Goal: Transaction & Acquisition: Purchase product/service

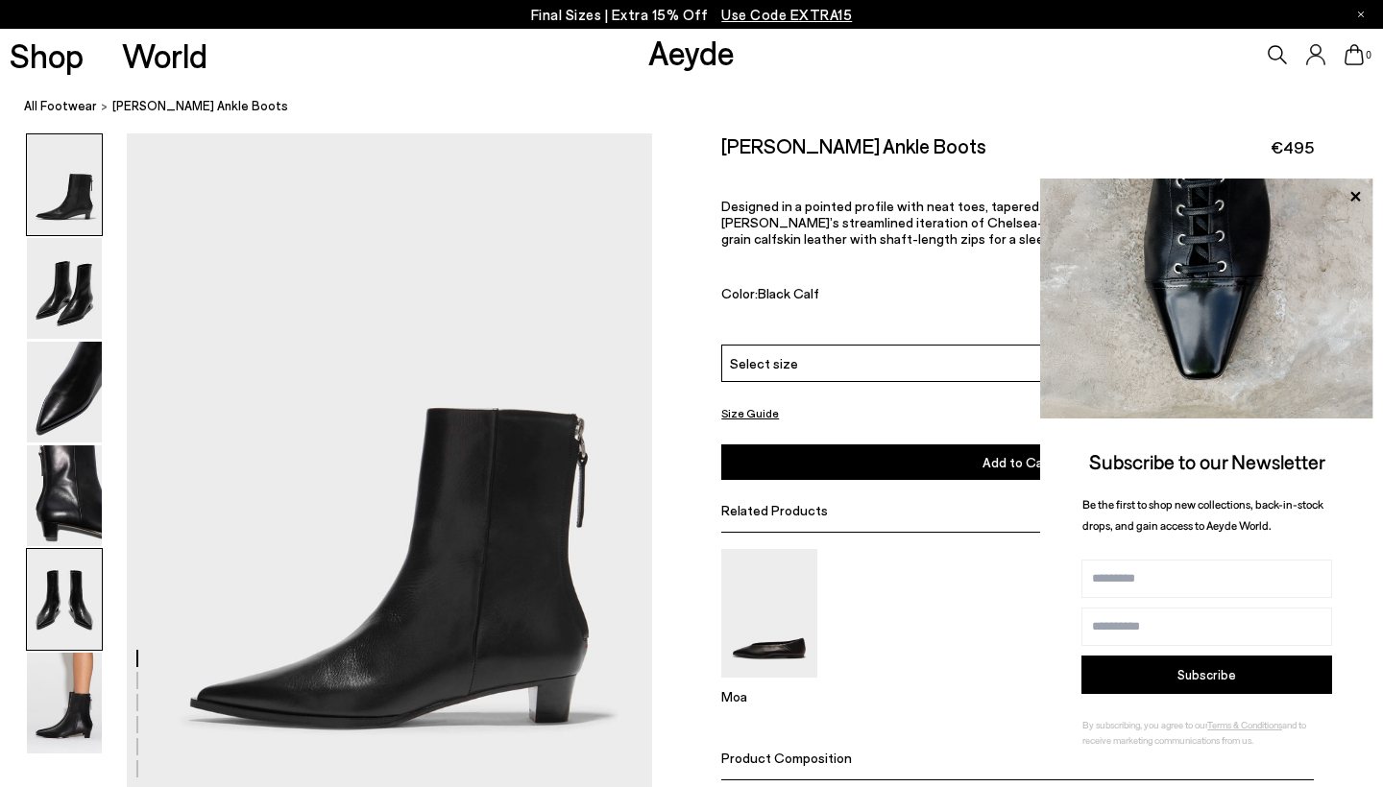
click at [59, 591] on img at bounding box center [64, 599] width 75 height 101
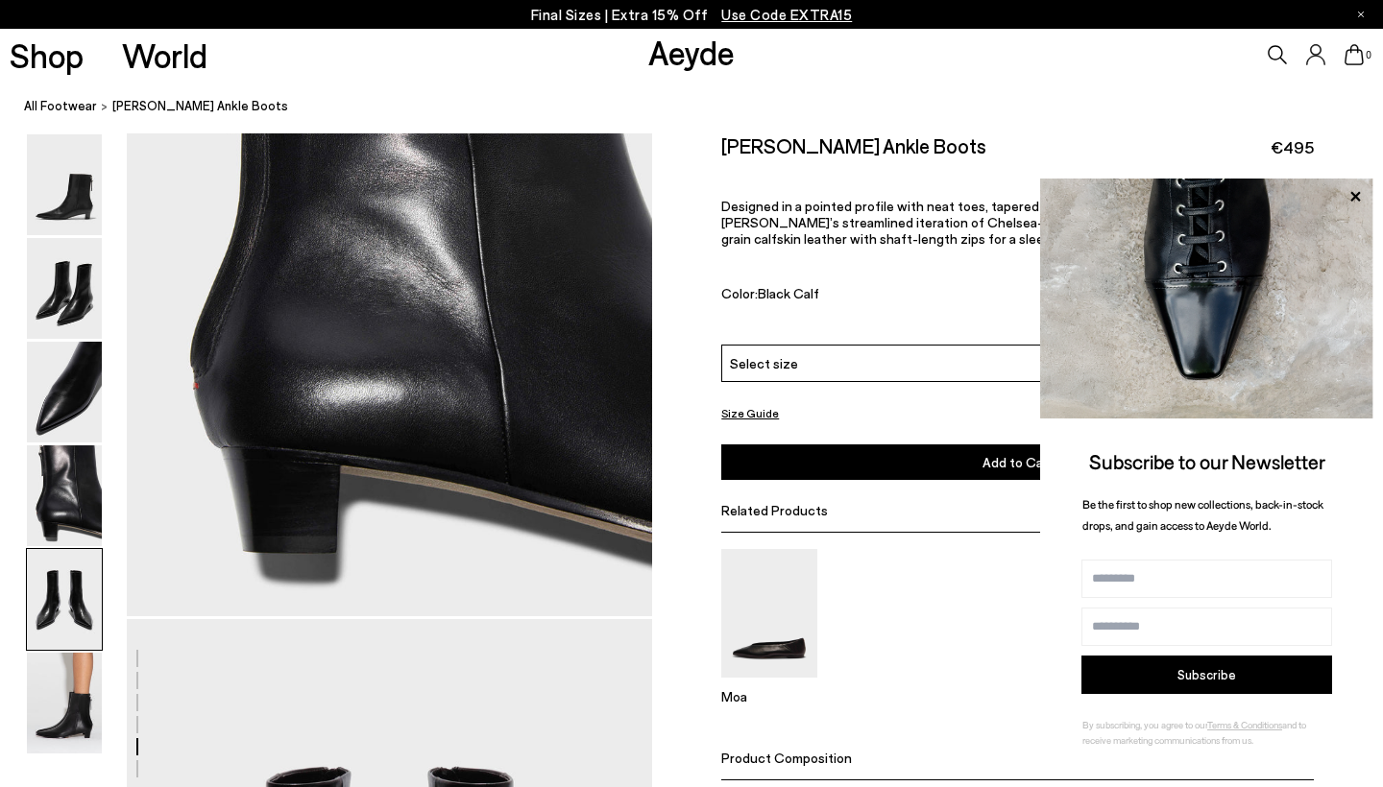
scroll to position [2814, 0]
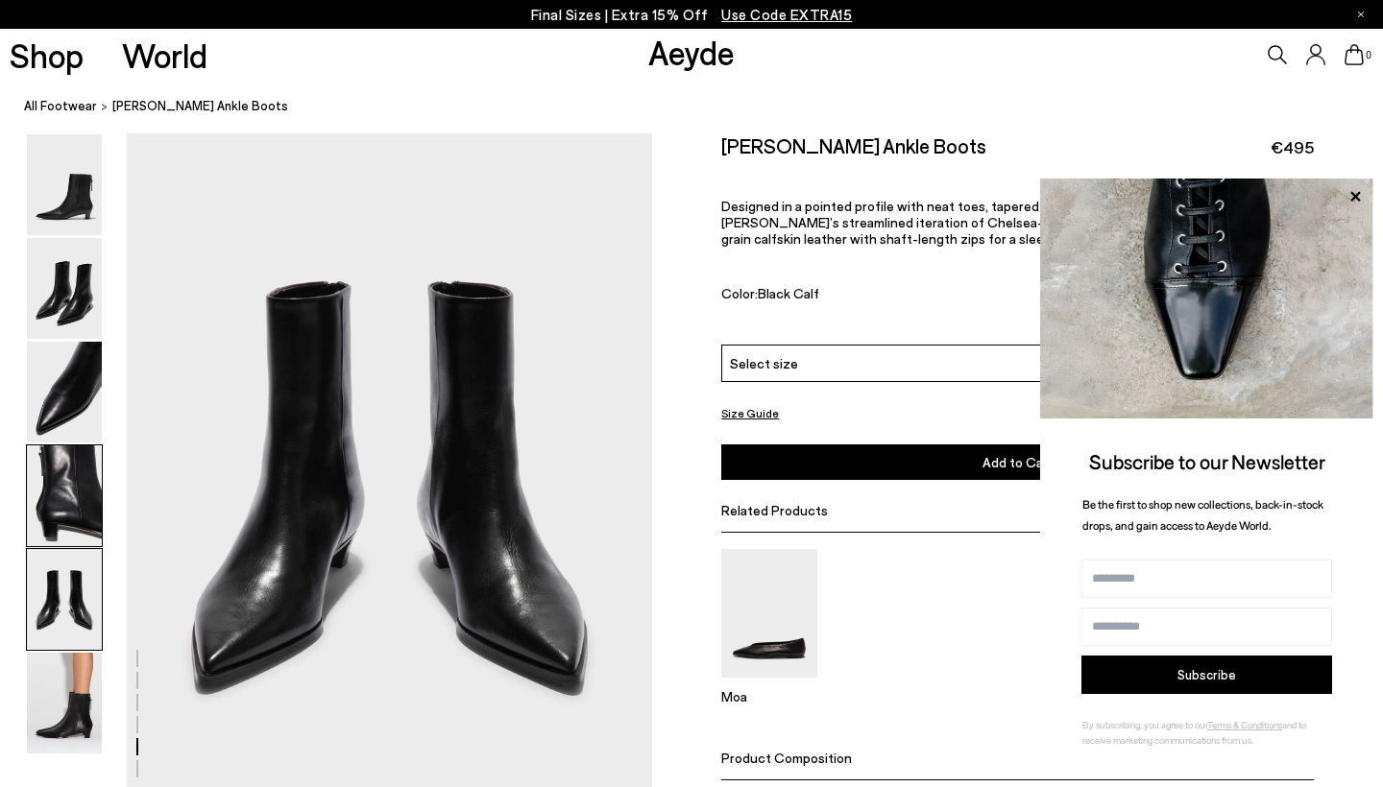
click at [72, 494] on img at bounding box center [64, 496] width 75 height 101
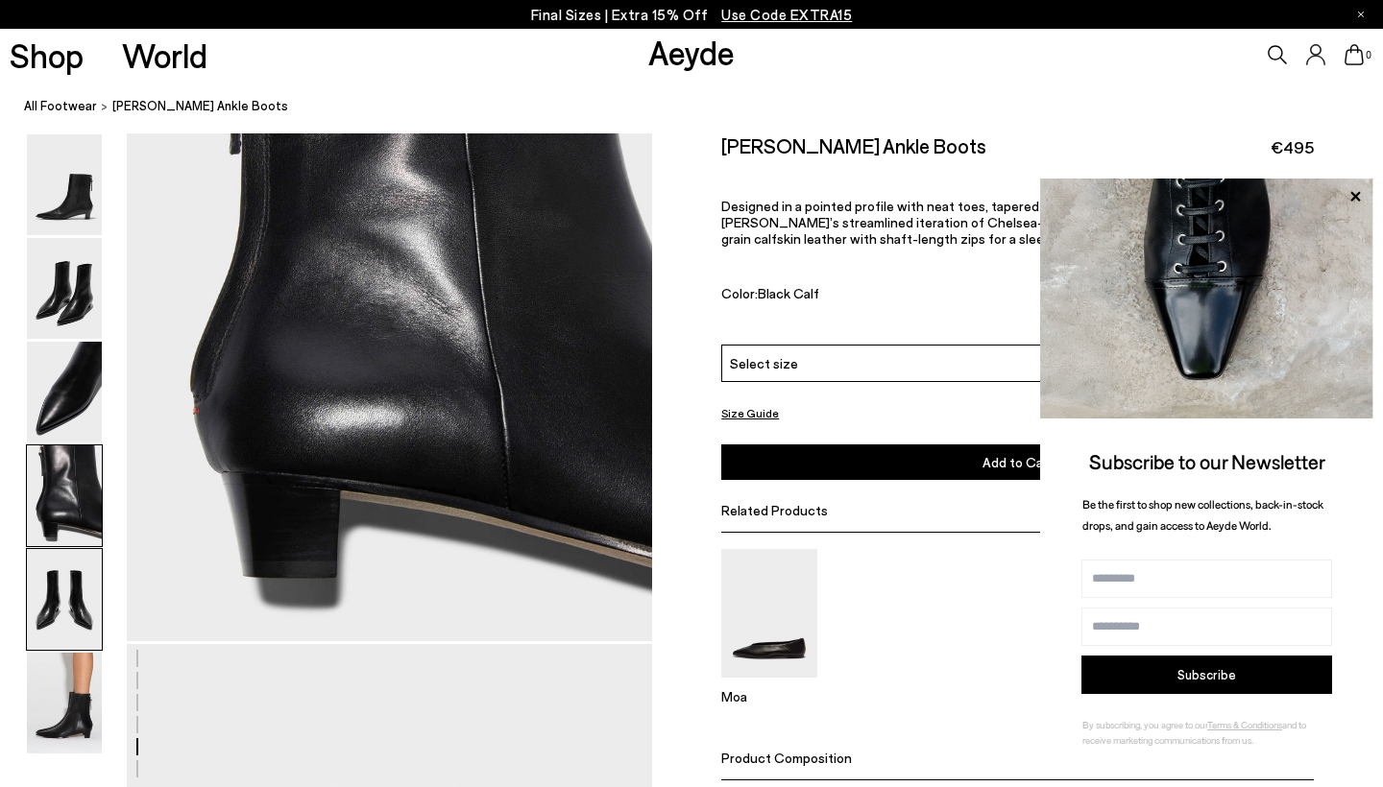
scroll to position [2111, 0]
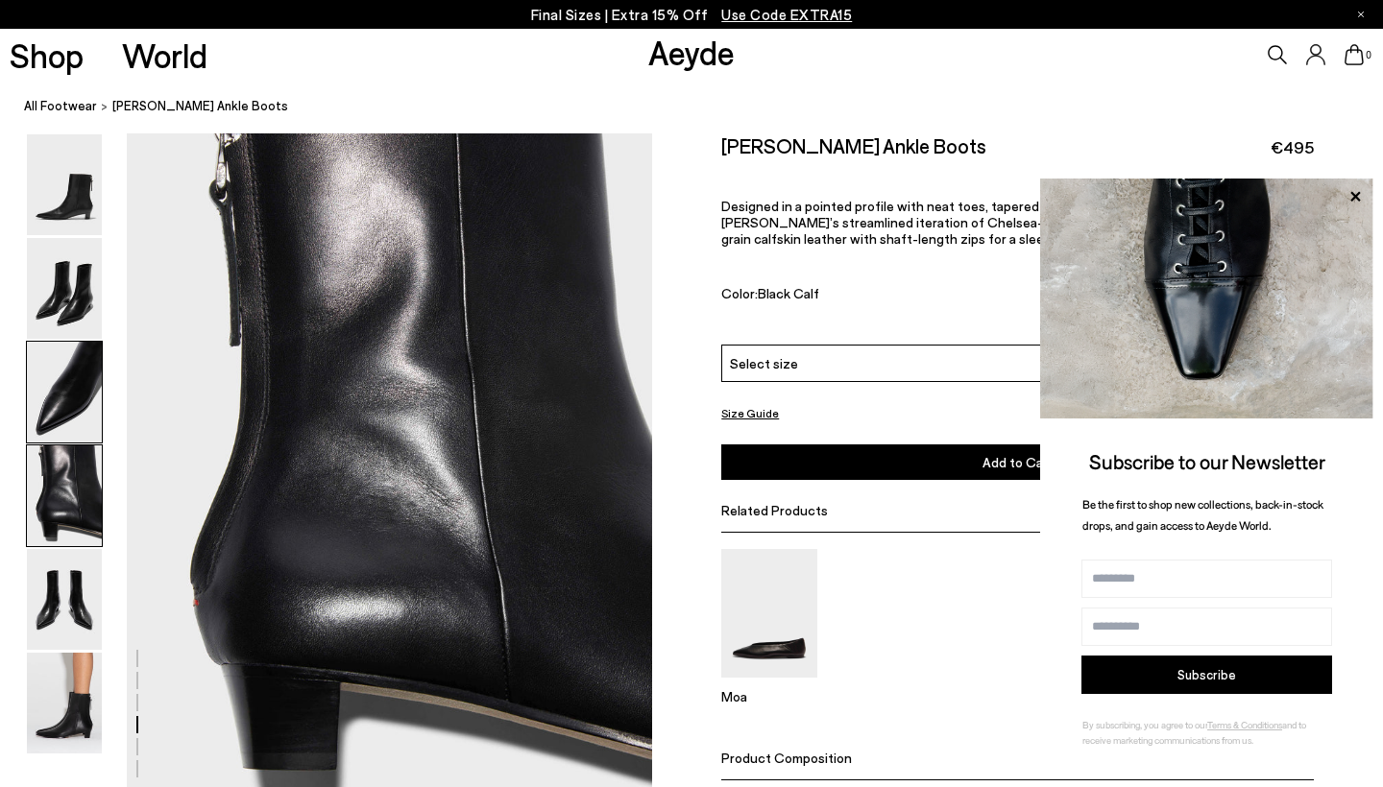
click at [88, 402] on img at bounding box center [64, 392] width 75 height 101
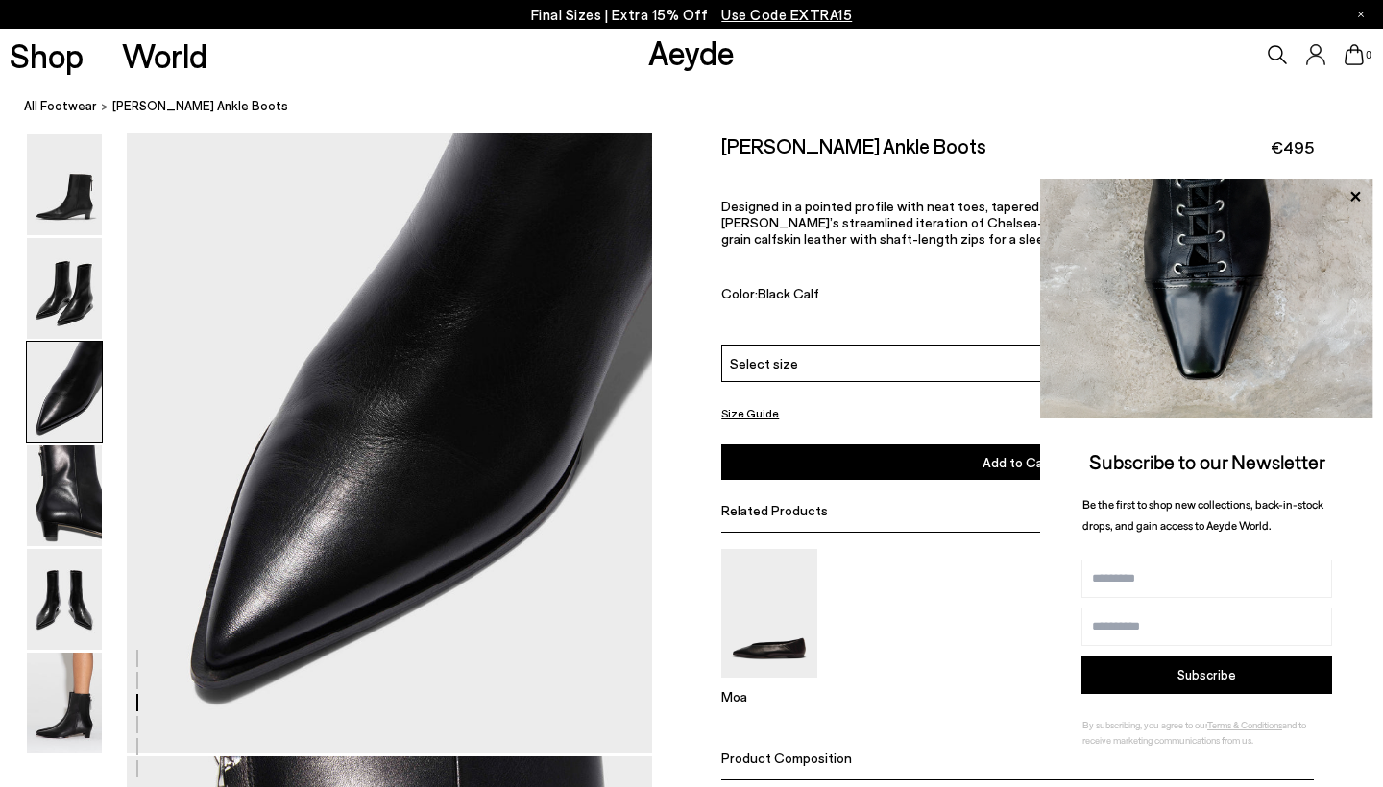
scroll to position [1408, 0]
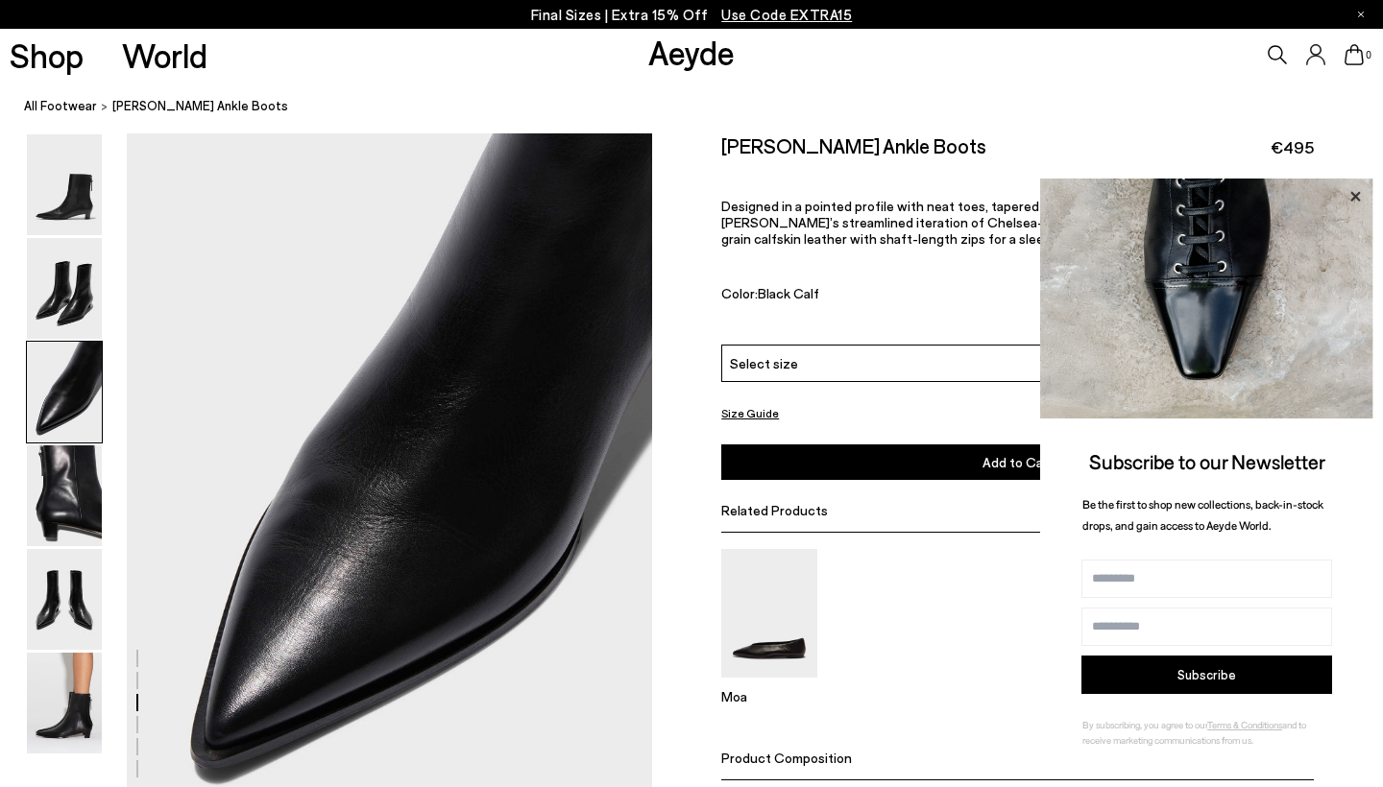
click at [1352, 199] on icon at bounding box center [1354, 196] width 25 height 25
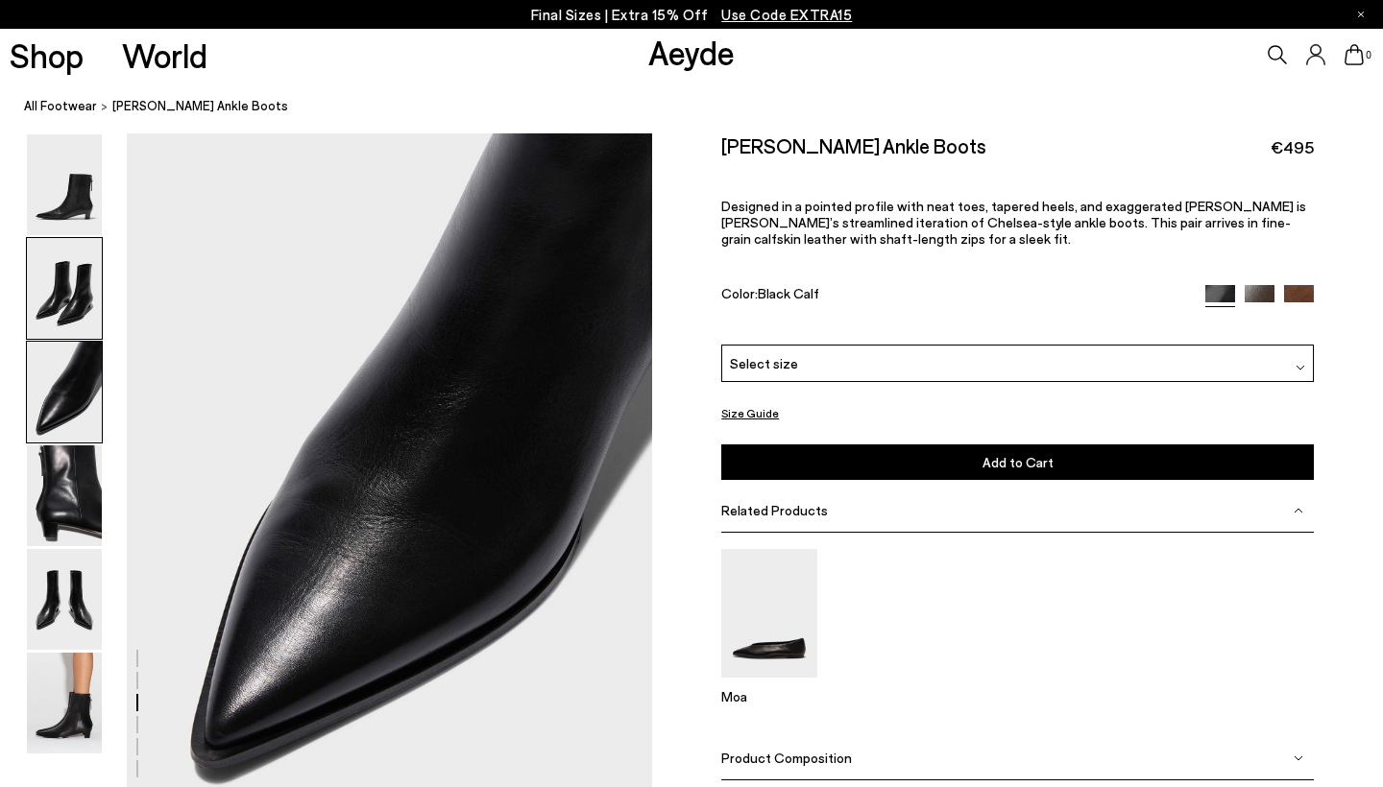
click at [80, 302] on img at bounding box center [64, 288] width 75 height 101
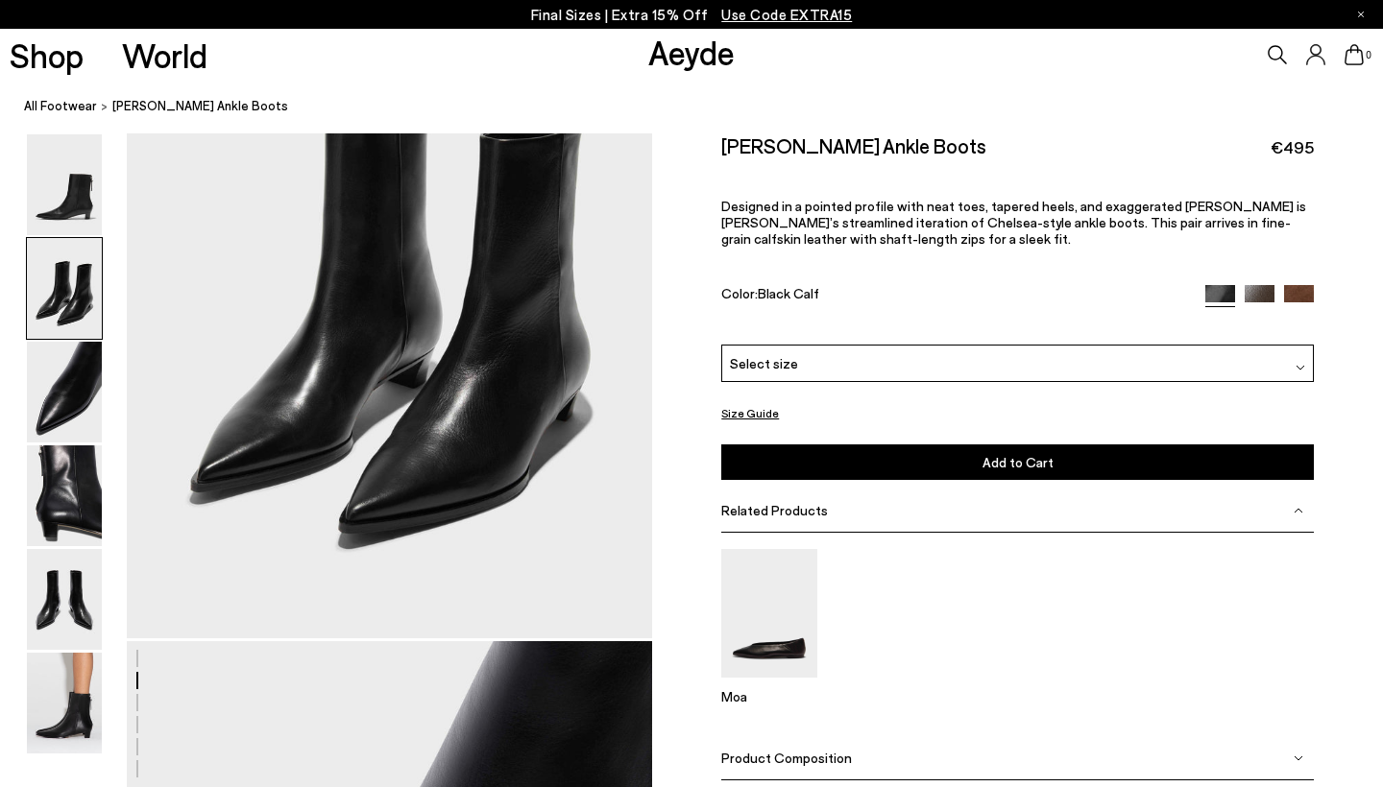
scroll to position [704, 0]
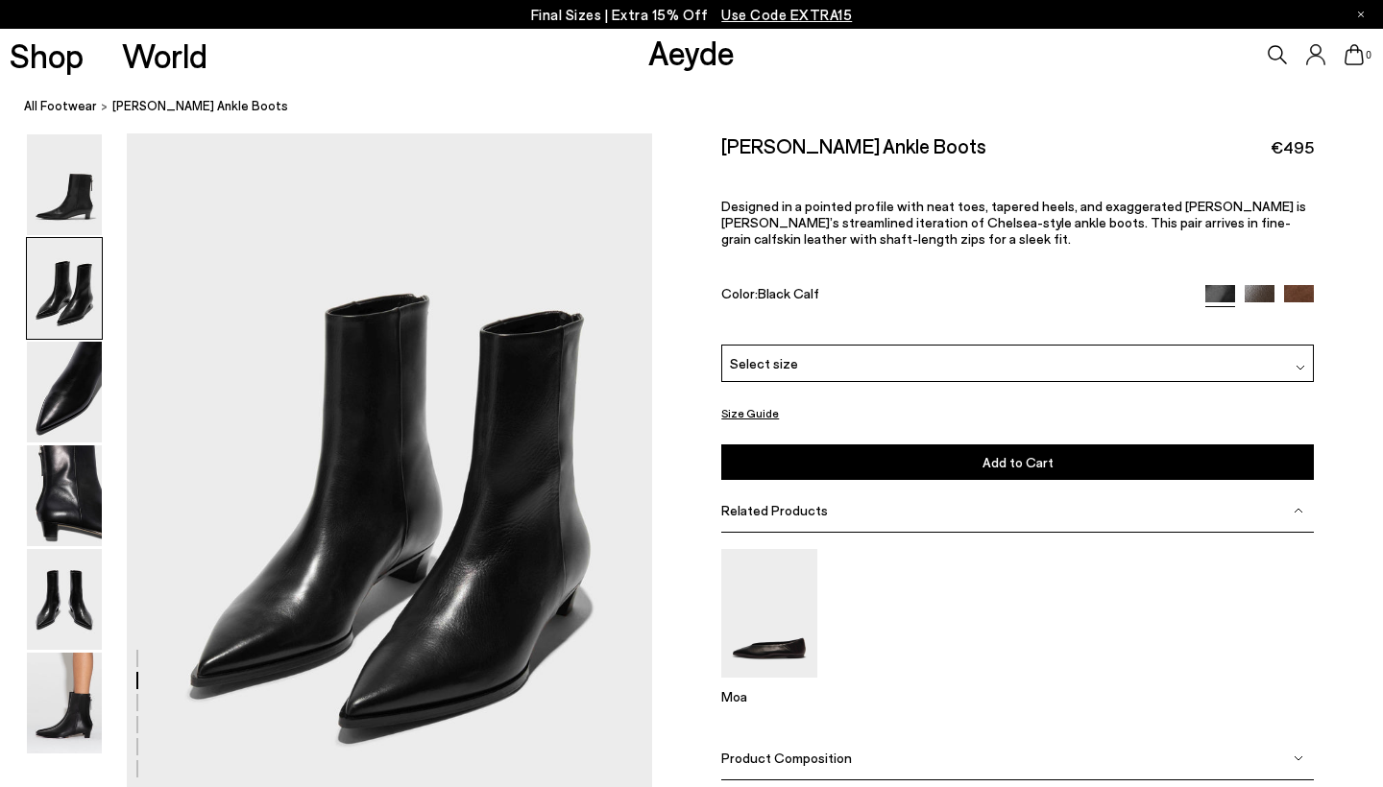
click at [1019, 345] on div "Select size" at bounding box center [1017, 363] width 592 height 37
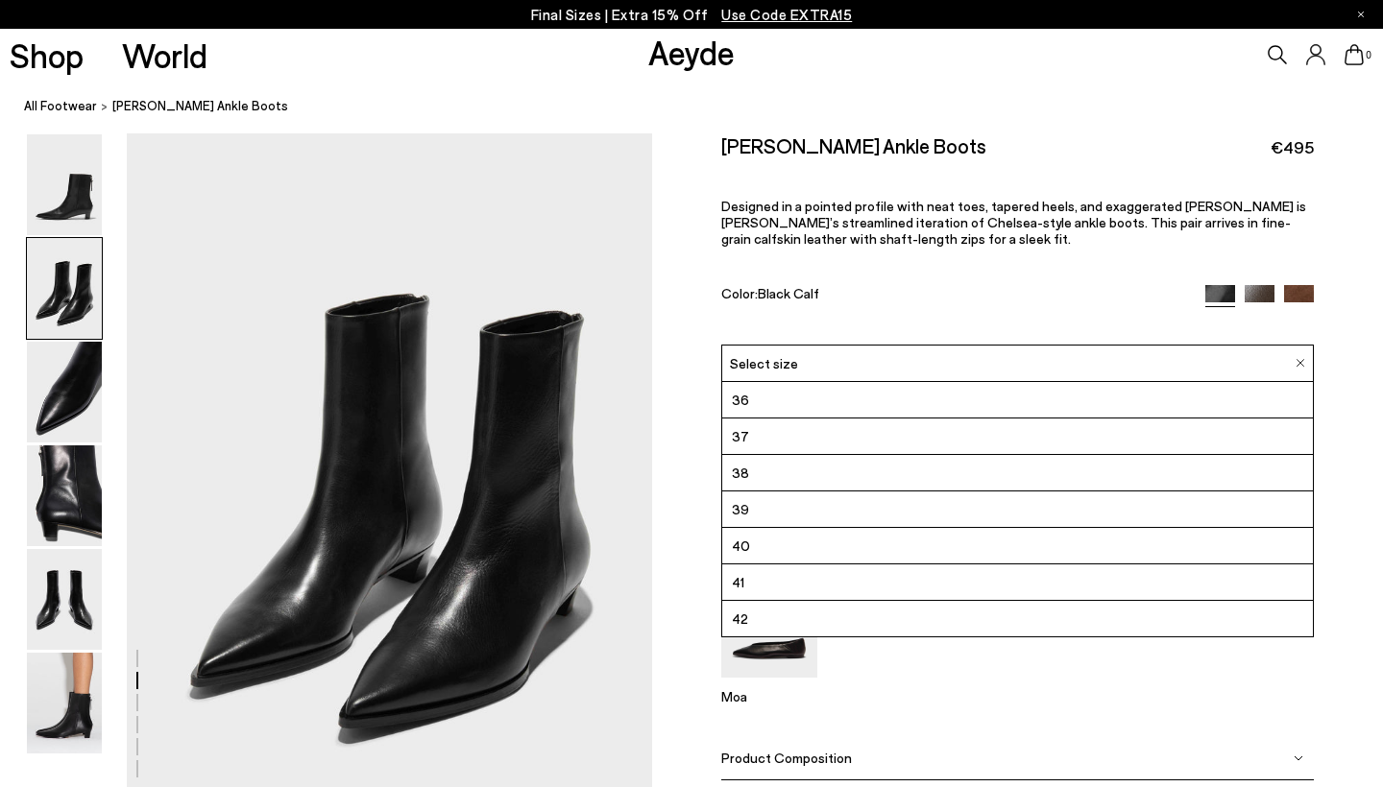
click at [956, 455] on li "38" at bounding box center [1017, 473] width 591 height 36
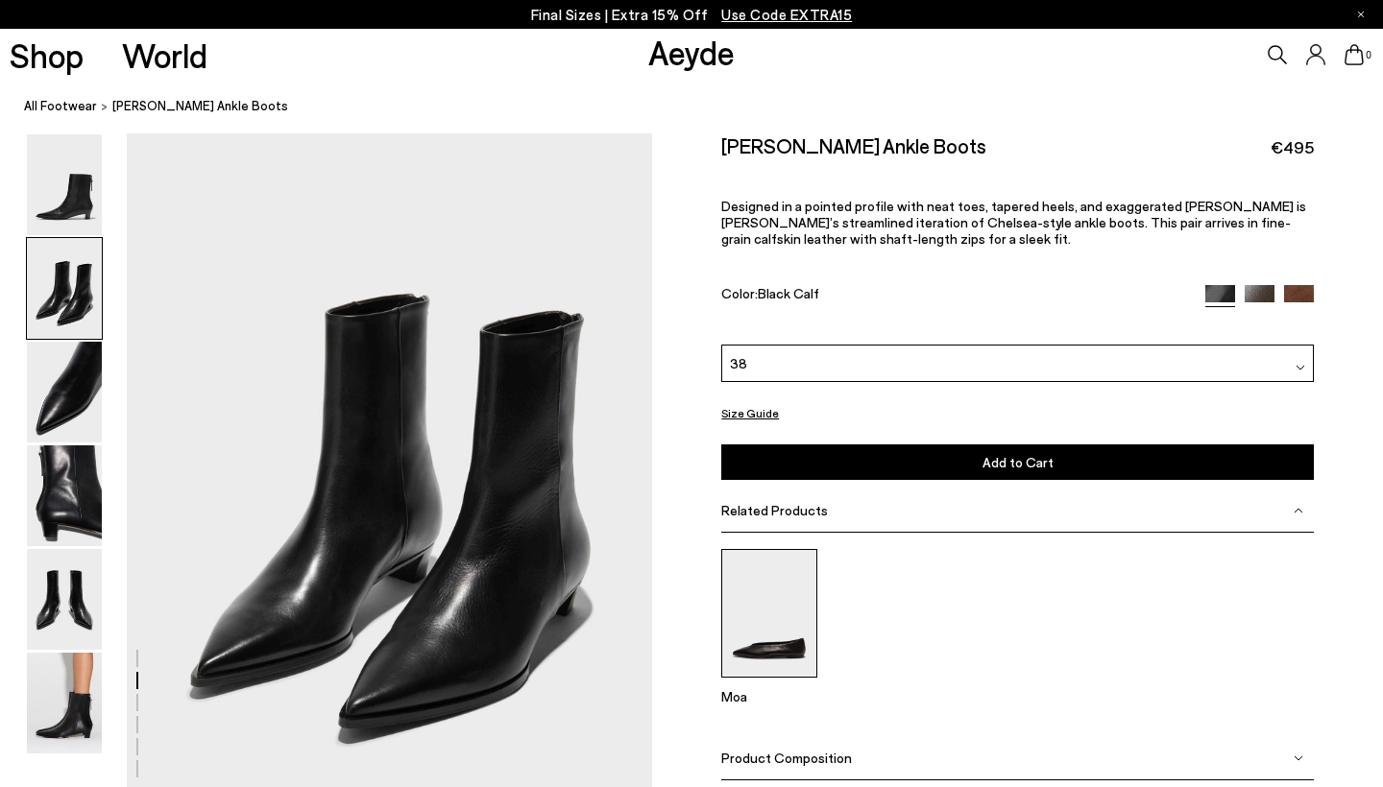
click at [765, 553] on img at bounding box center [769, 613] width 96 height 128
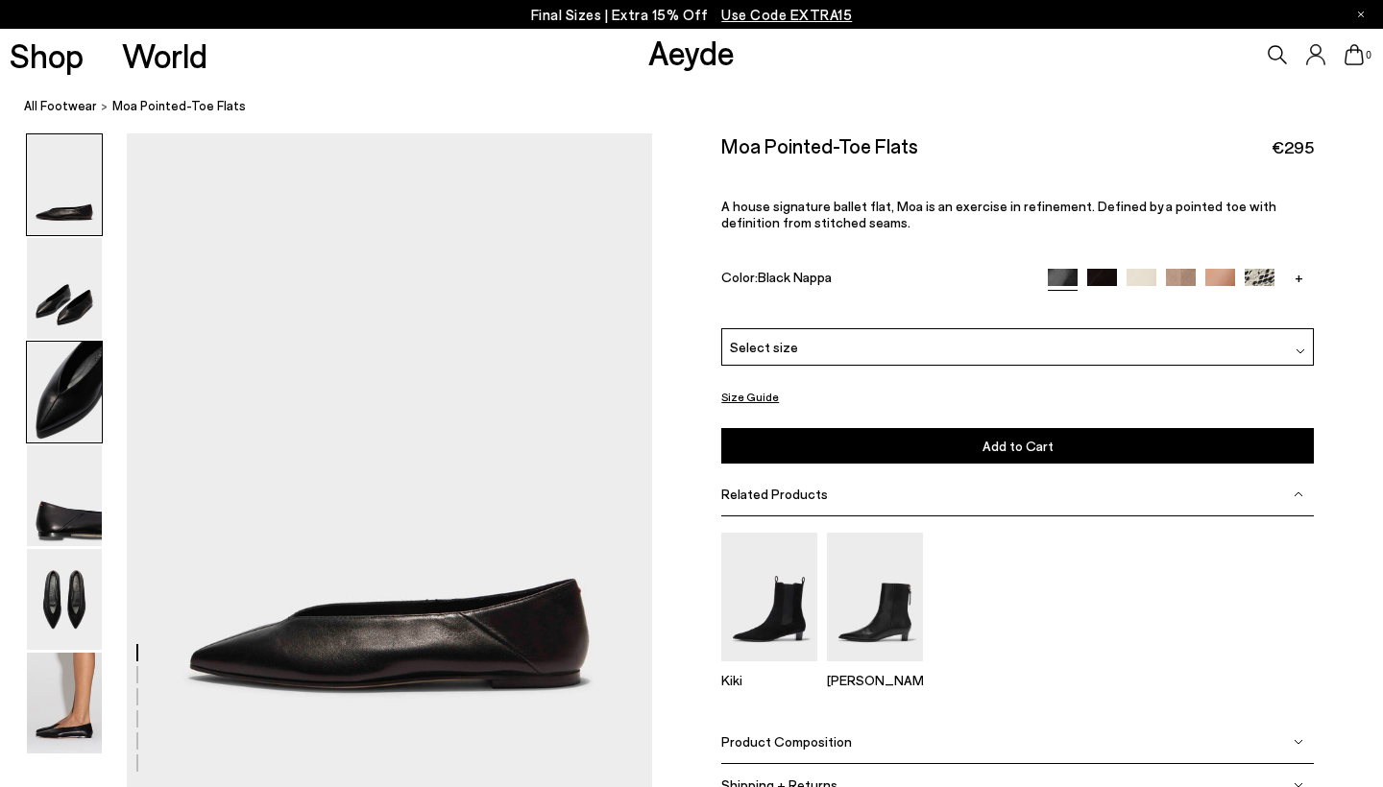
click at [57, 400] on img at bounding box center [64, 392] width 75 height 101
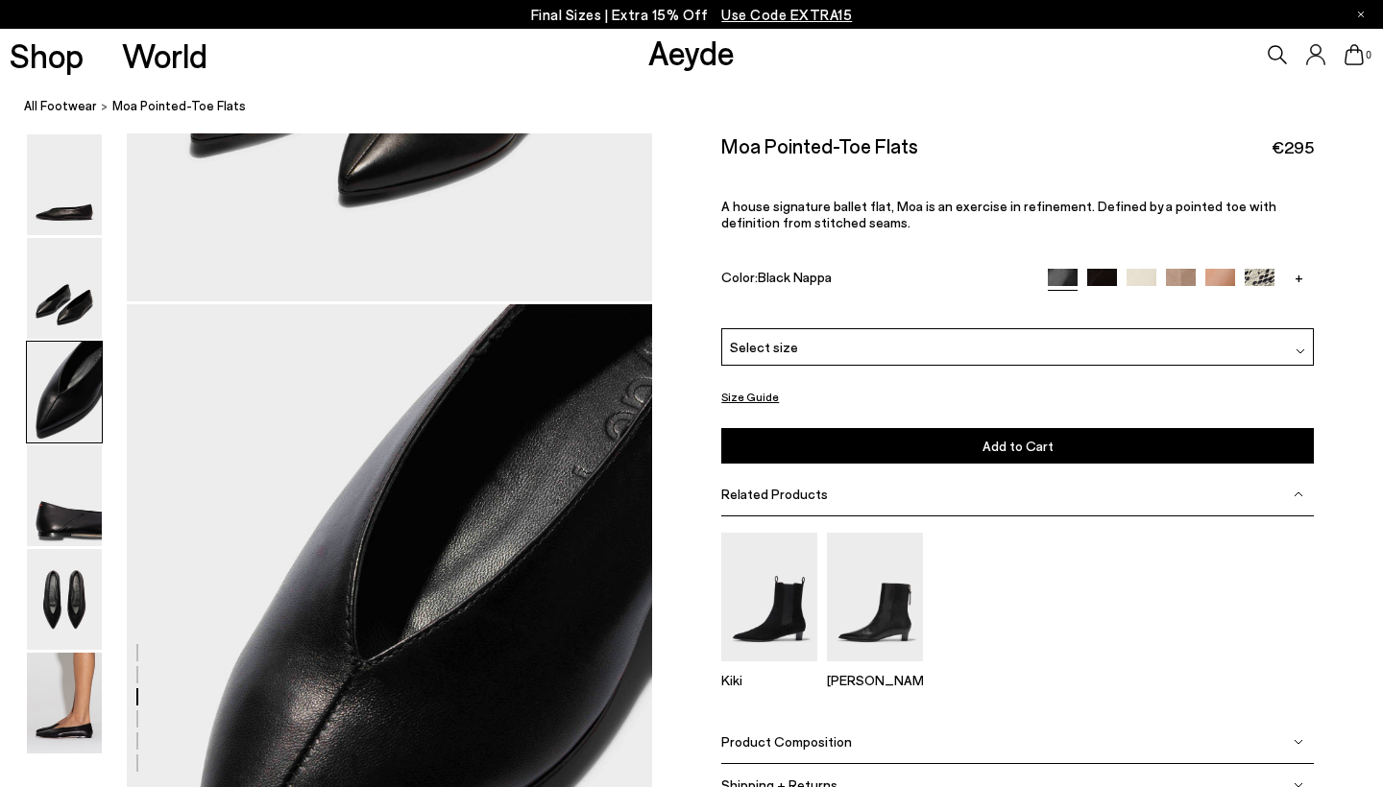
scroll to position [1361, 0]
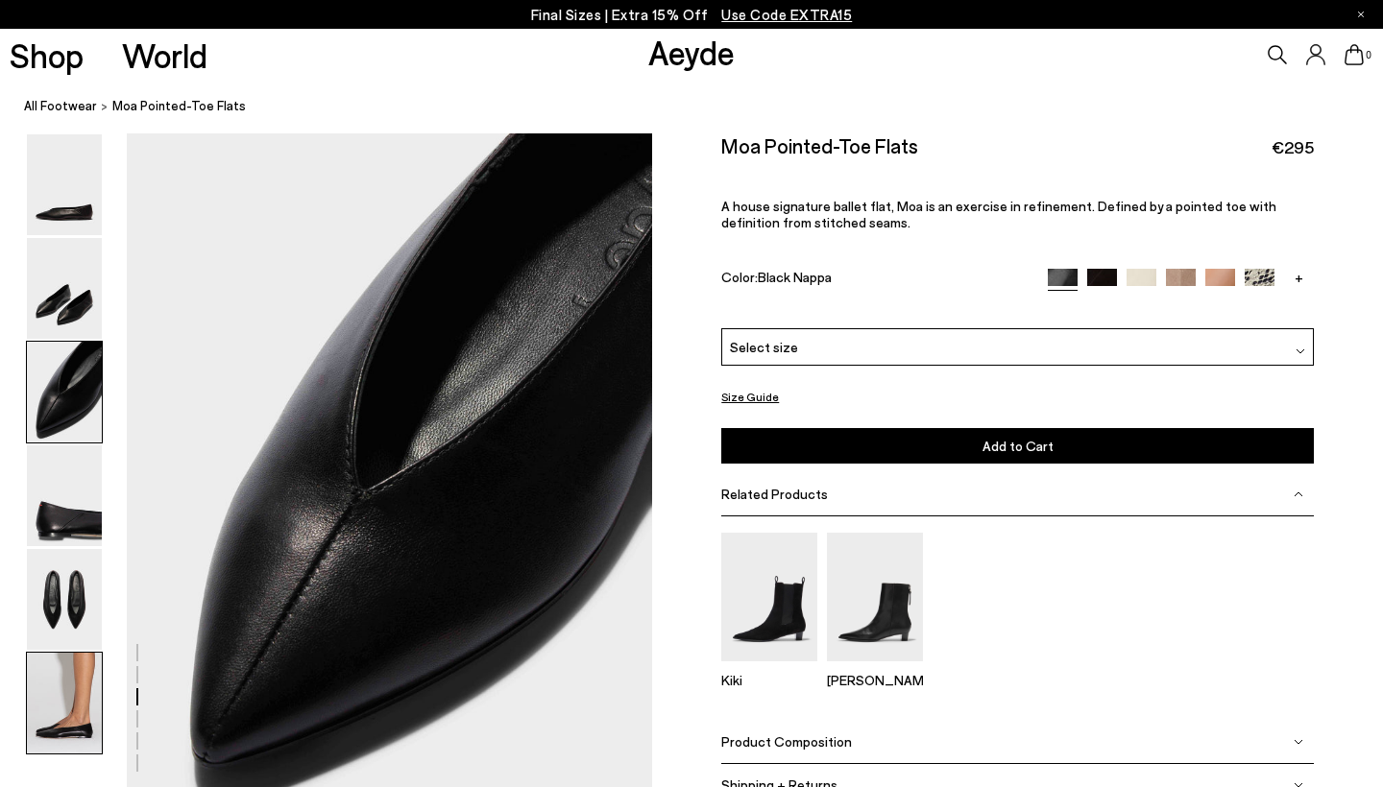
click at [59, 710] on img at bounding box center [64, 703] width 75 height 101
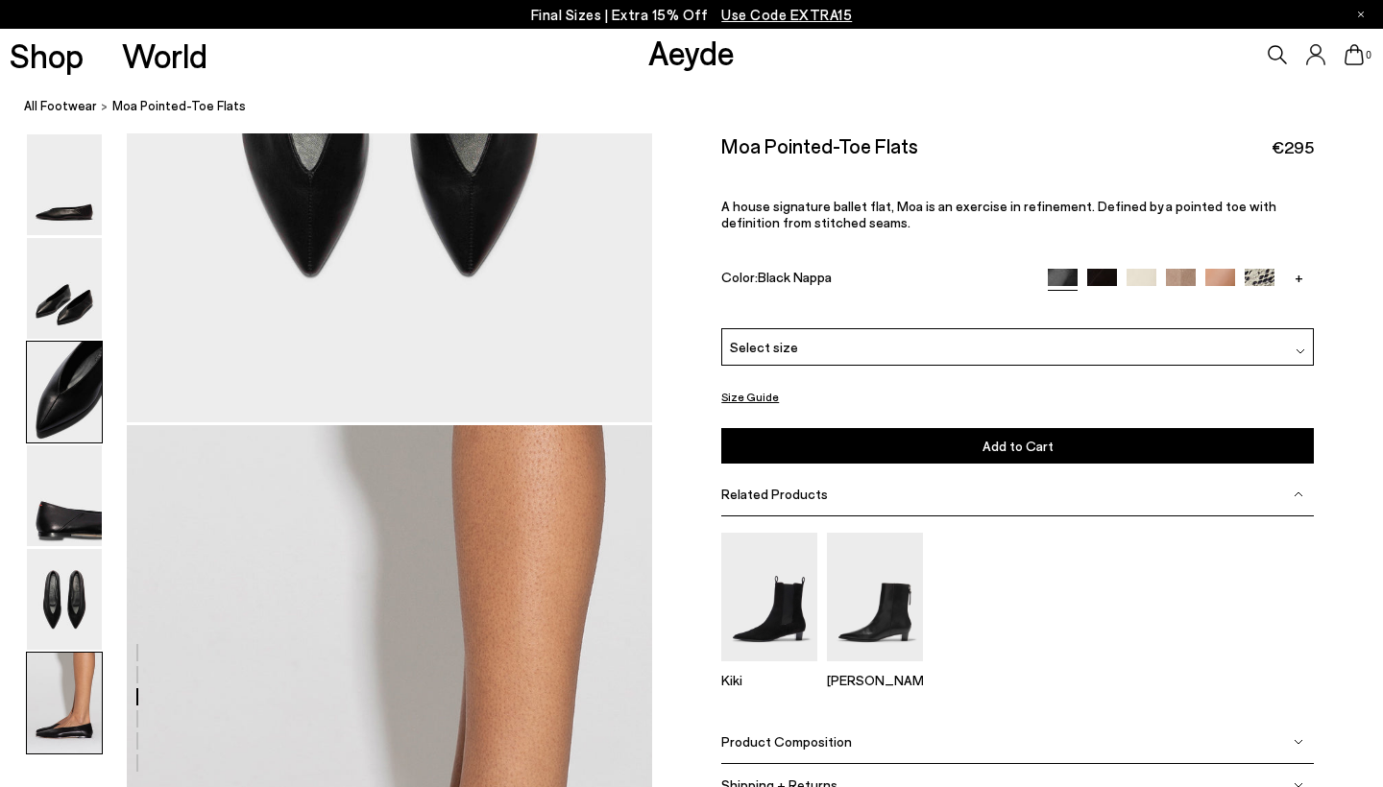
scroll to position [3604, 0]
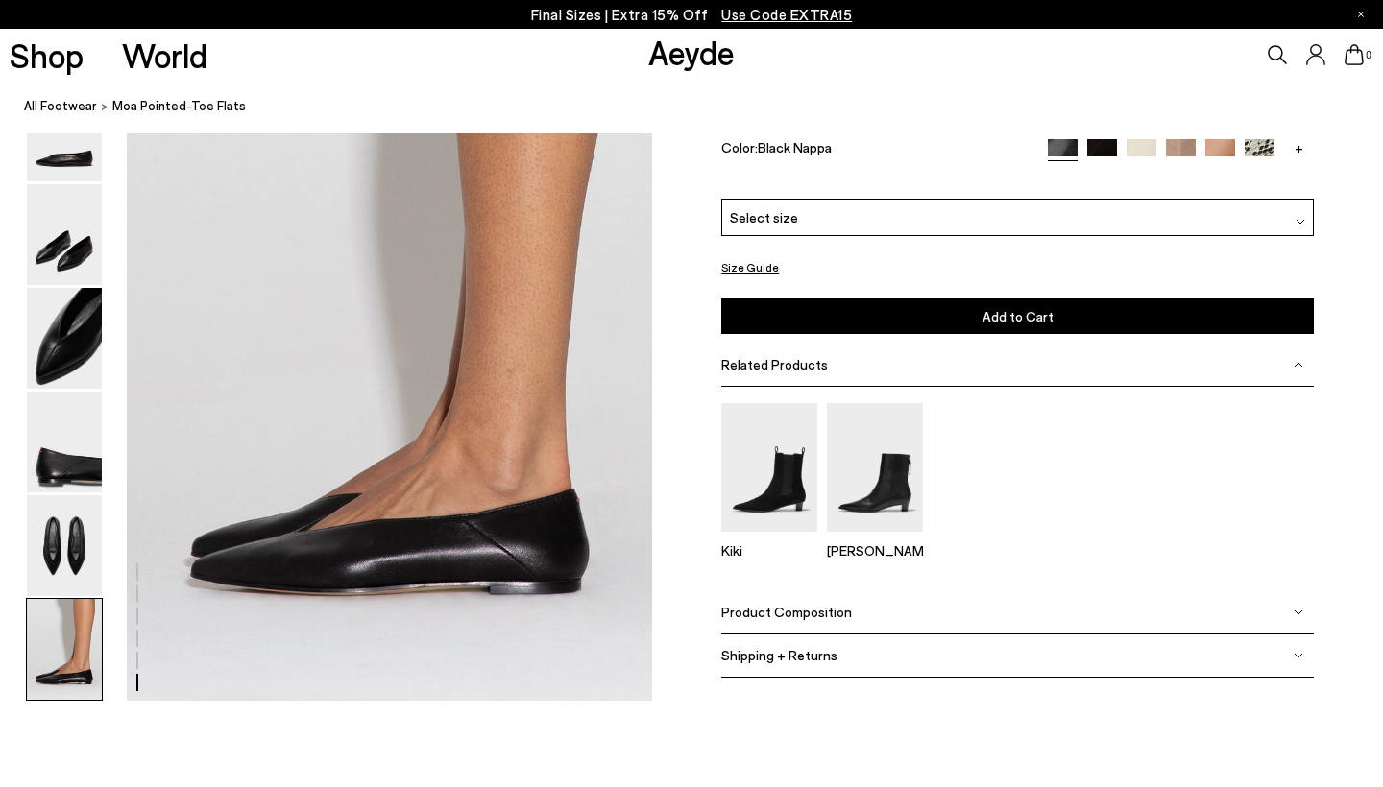
click at [1136, 167] on img at bounding box center [1141, 154] width 30 height 30
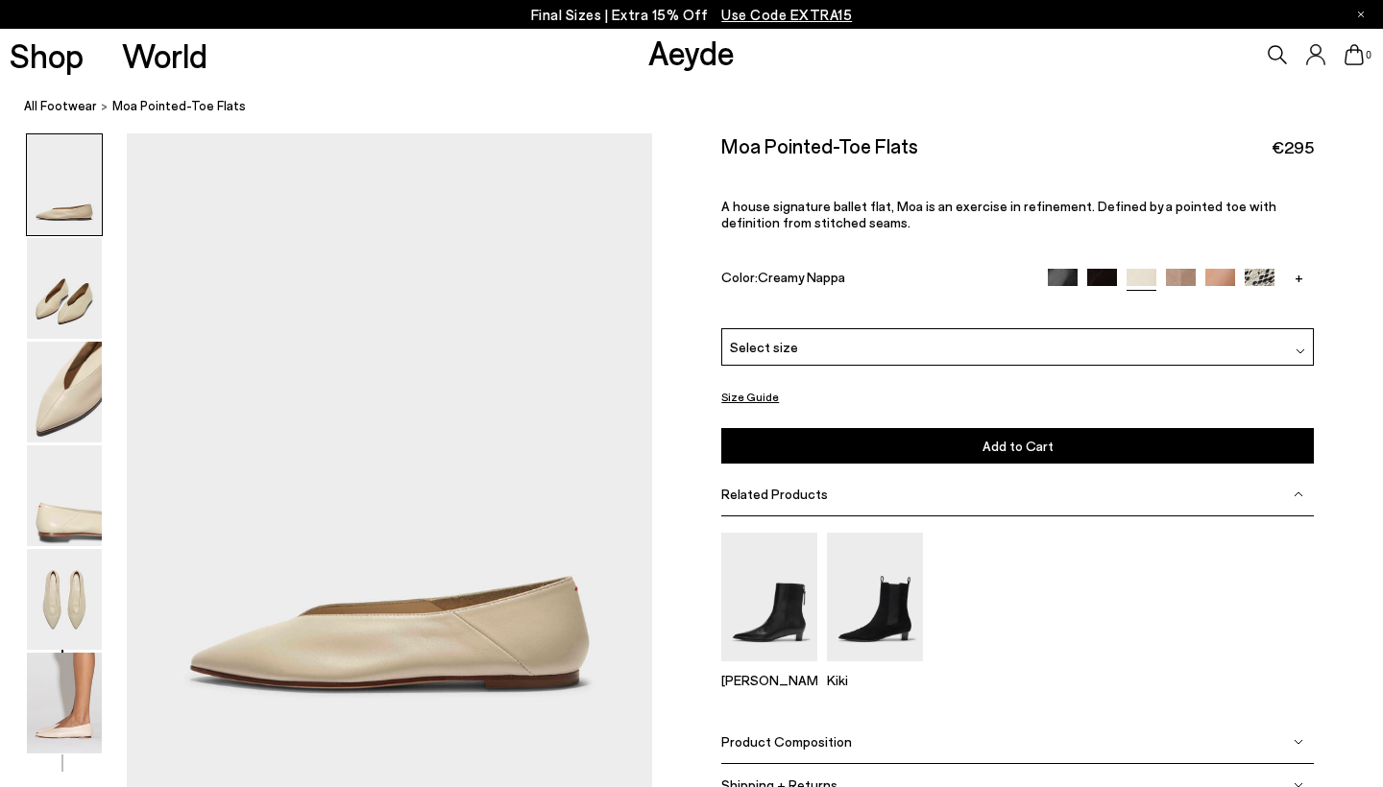
click at [1228, 269] on img at bounding box center [1220, 284] width 30 height 30
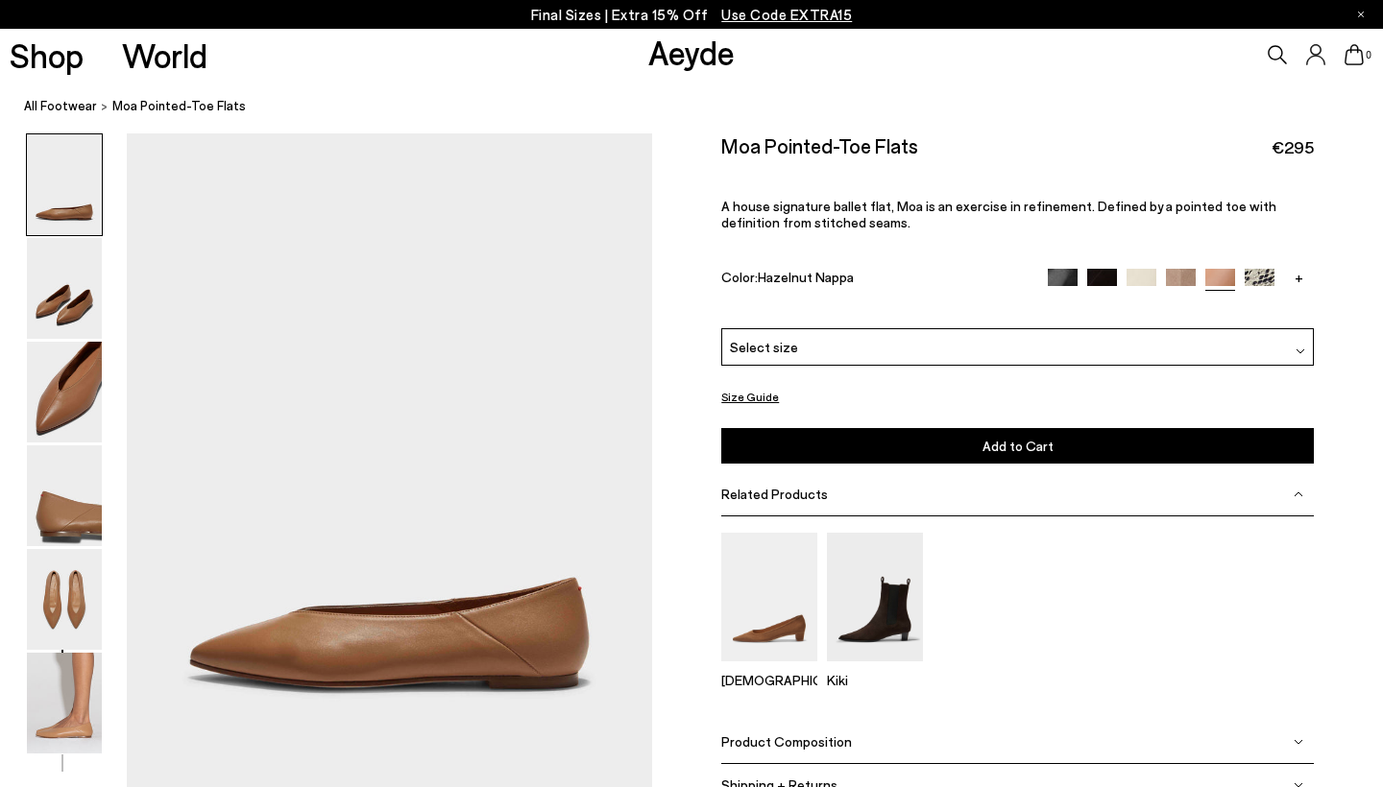
click at [1269, 269] on img at bounding box center [1259, 284] width 30 height 30
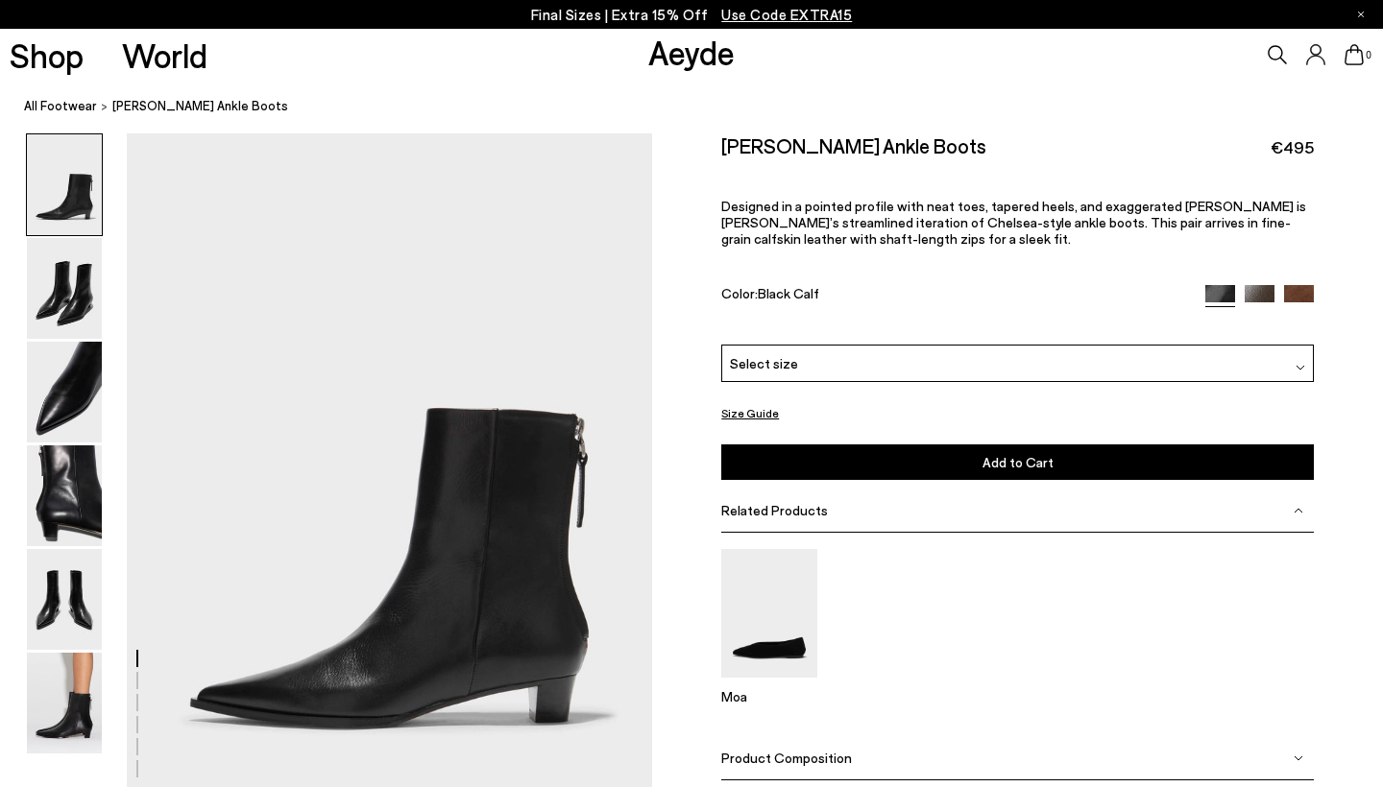
scroll to position [704, 0]
